Goal: Transaction & Acquisition: Purchase product/service

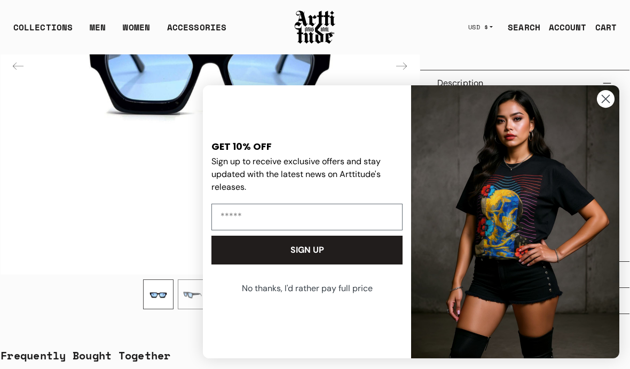
scroll to position [360, 0]
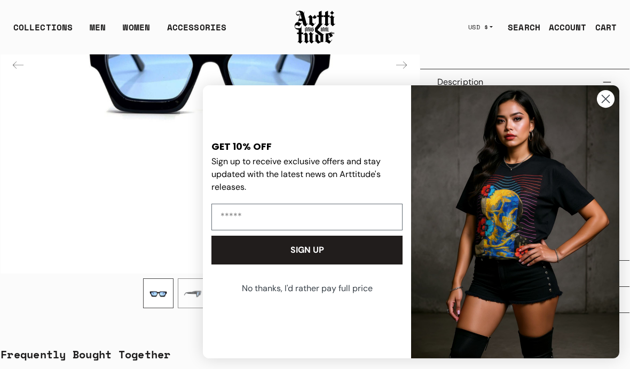
click at [596, 108] on icon "Close dialog" at bounding box center [605, 99] width 19 height 19
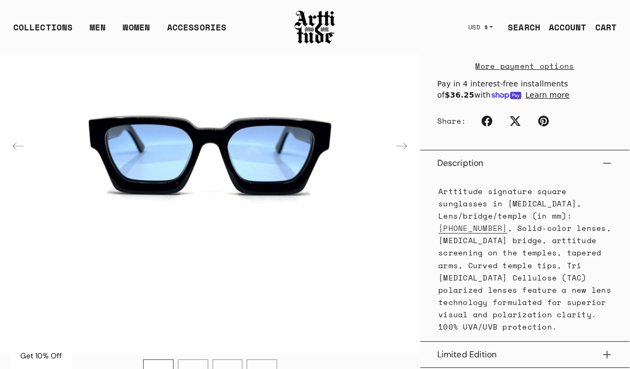
scroll to position [277, 0]
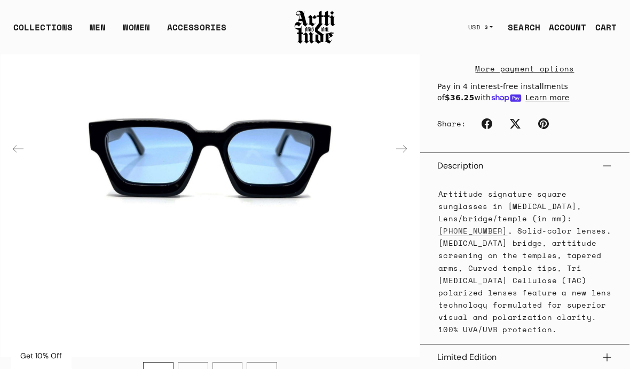
click at [404, 144] on div "Next slide" at bounding box center [402, 149] width 26 height 26
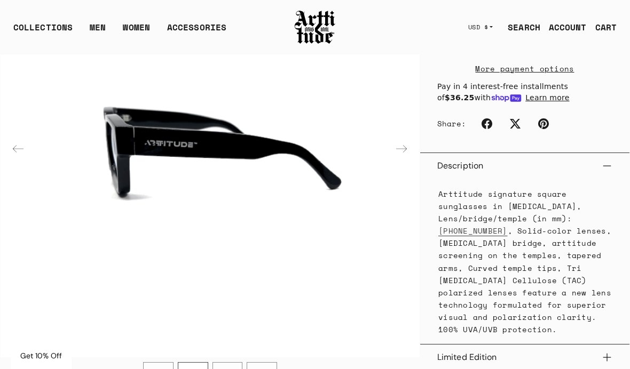
click at [402, 141] on div "Next slide" at bounding box center [402, 149] width 26 height 26
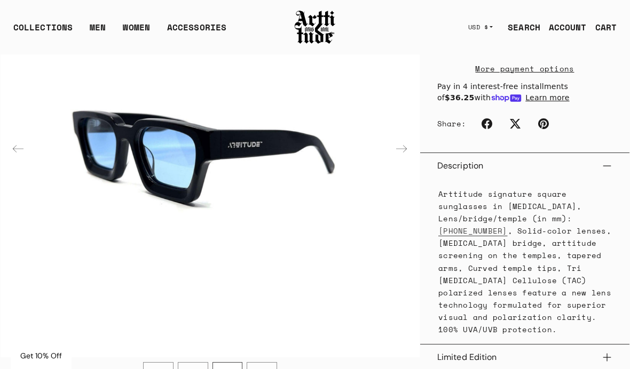
scroll to position [274, 0]
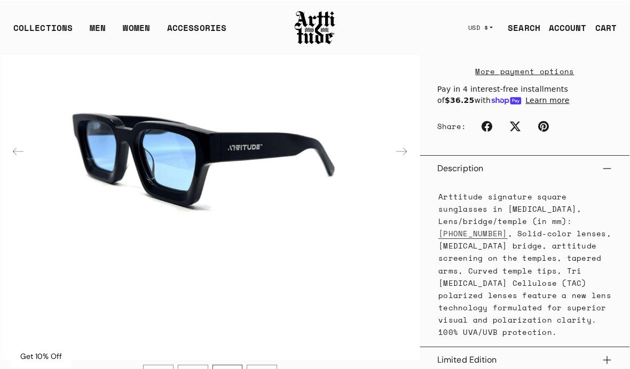
click at [398, 153] on div "Next slide" at bounding box center [402, 151] width 26 height 26
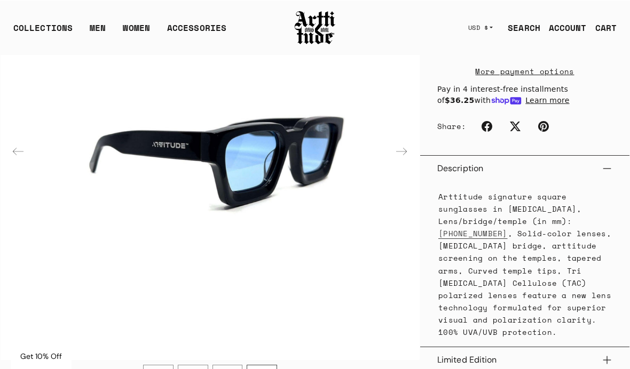
scroll to position [274, 0]
click at [399, 148] on div "Next slide" at bounding box center [402, 152] width 26 height 26
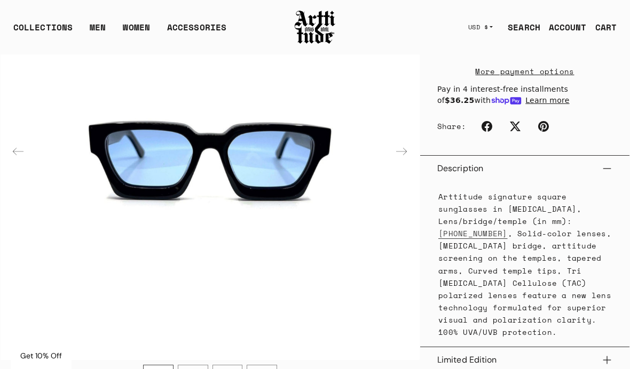
click at [403, 149] on div "Next slide" at bounding box center [402, 152] width 26 height 26
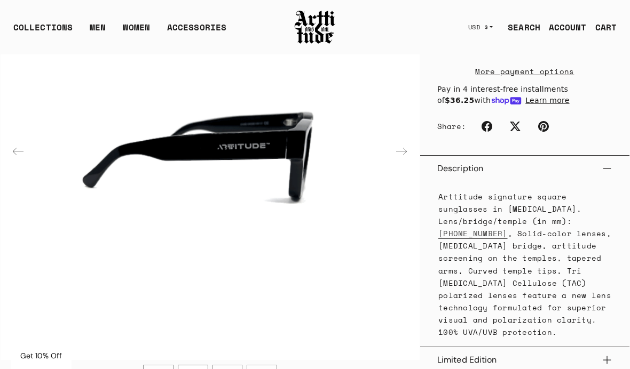
click at [402, 151] on div "Next slide" at bounding box center [402, 152] width 26 height 26
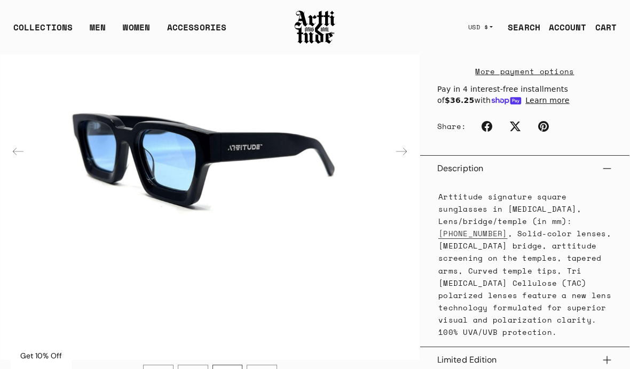
click at [407, 149] on div "Next slide" at bounding box center [402, 152] width 26 height 26
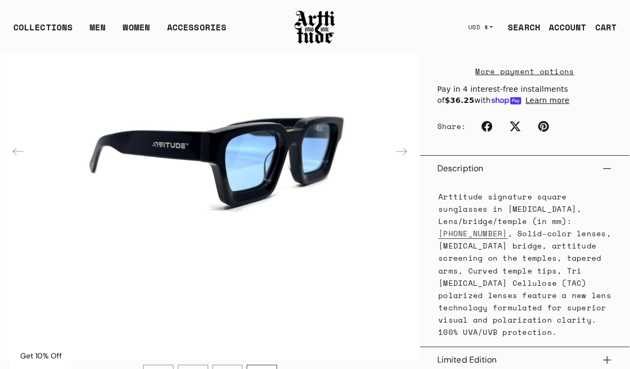
click at [404, 155] on div "Next slide" at bounding box center [402, 152] width 26 height 26
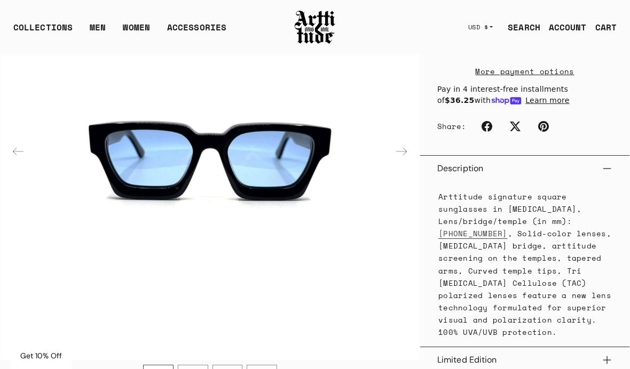
click at [409, 170] on img "1 / 4" at bounding box center [210, 150] width 419 height 419
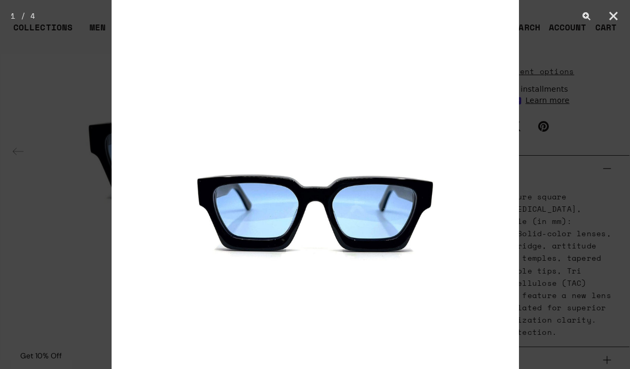
click at [612, 17] on button "Close" at bounding box center [613, 16] width 27 height 32
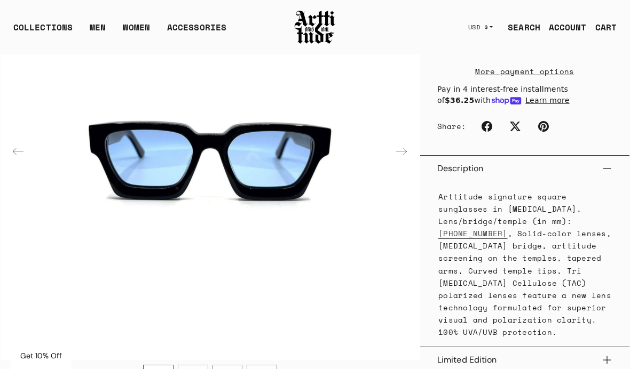
click at [406, 149] on div "Next slide" at bounding box center [402, 152] width 26 height 26
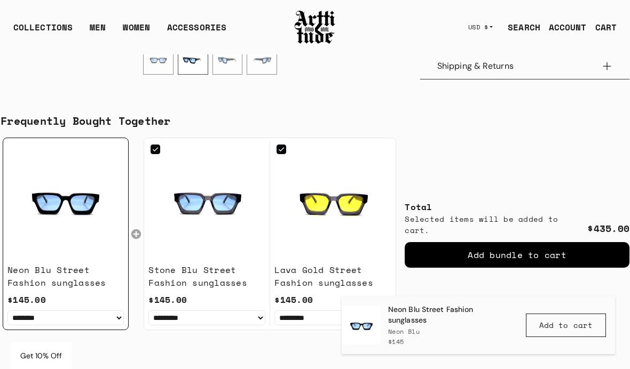
scroll to position [497, 0]
